Goal: Find specific page/section: Find specific page/section

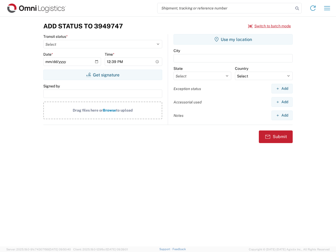
click at [226, 8] on input "search" at bounding box center [226, 8] width 136 height 10
click at [297, 8] on icon at bounding box center [297, 8] width 7 height 7
click at [313, 8] on icon at bounding box center [313, 8] width 8 height 8
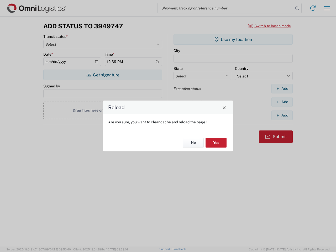
click at [270, 26] on div "Reload Are you sure, you want to clear cache and reload the page? No Yes" at bounding box center [168, 126] width 336 height 252
click at [103, 75] on div "Reload Are you sure, you want to clear cache and reload the page? No Yes" at bounding box center [168, 126] width 336 height 252
click at [233, 39] on div "Reload Are you sure, you want to clear cache and reload the page? No Yes" at bounding box center [168, 126] width 336 height 252
click at [282, 88] on div "Reload Are you sure, you want to clear cache and reload the page? No Yes" at bounding box center [168, 126] width 336 height 252
click at [282, 102] on div "Reload Are you sure, you want to clear cache and reload the page? No Yes" at bounding box center [168, 126] width 336 height 252
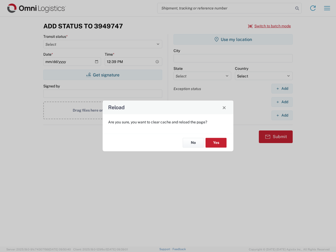
click at [282, 115] on div "Reload Are you sure, you want to clear cache and reload the page? No Yes" at bounding box center [168, 126] width 336 height 252
